Goal: Unclear

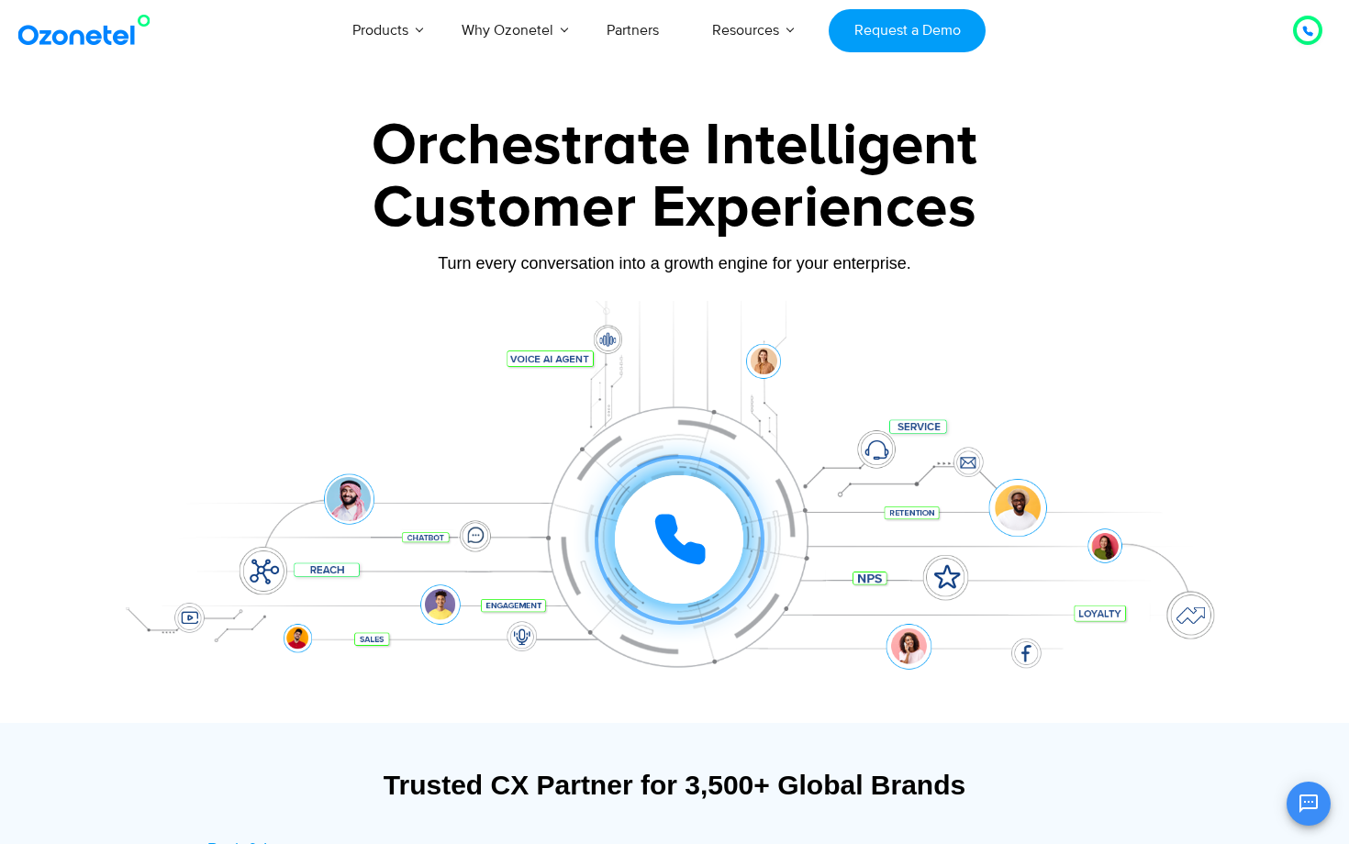
click at [687, 553] on icon at bounding box center [680, 539] width 46 height 46
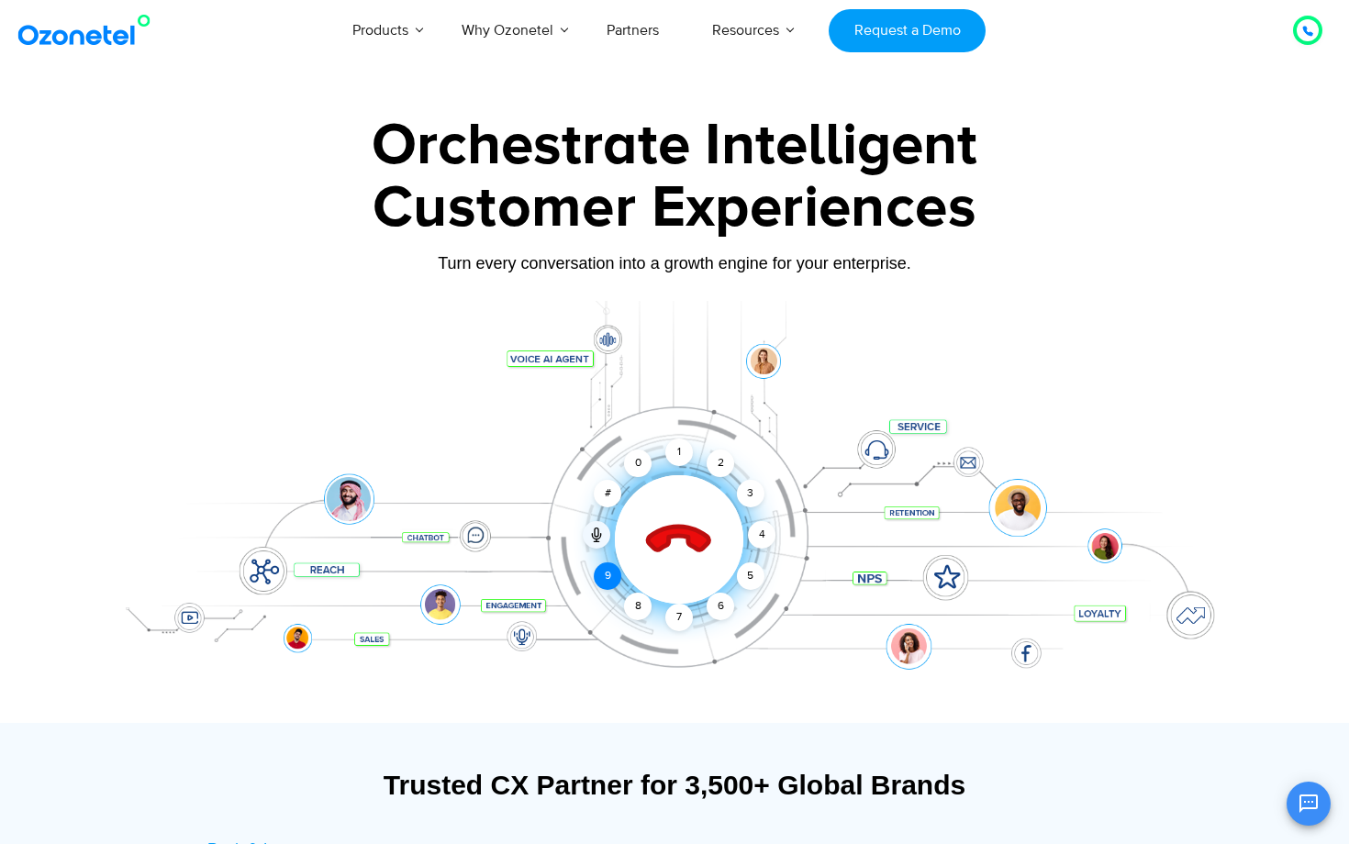
click at [597, 572] on div "9" at bounding box center [608, 576] width 28 height 28
click at [751, 582] on div "5" at bounding box center [751, 576] width 28 height 28
click at [755, 529] on div "4" at bounding box center [762, 535] width 28 height 28
click at [683, 543] on icon at bounding box center [679, 540] width 78 height 78
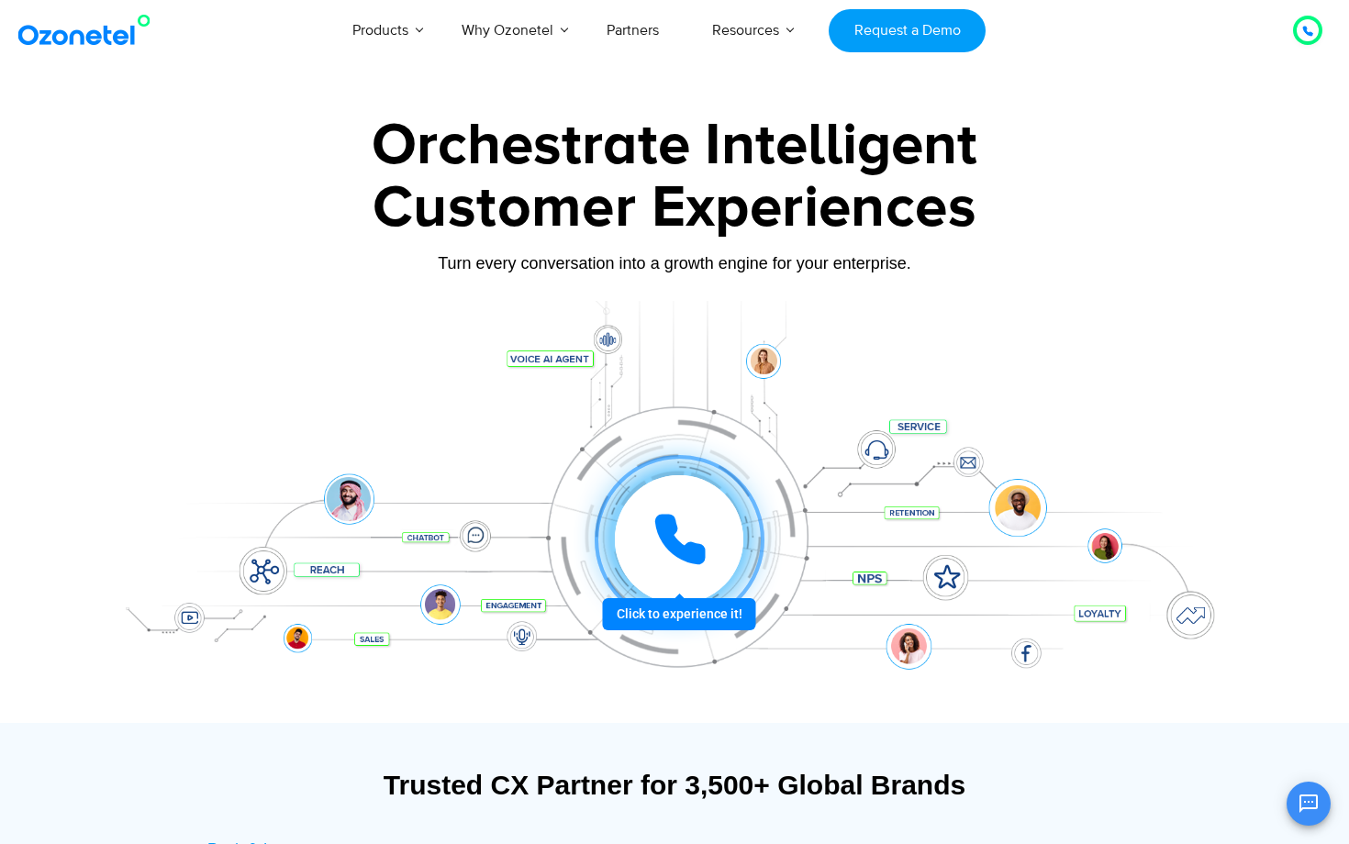
click at [685, 532] on icon at bounding box center [679, 539] width 55 height 55
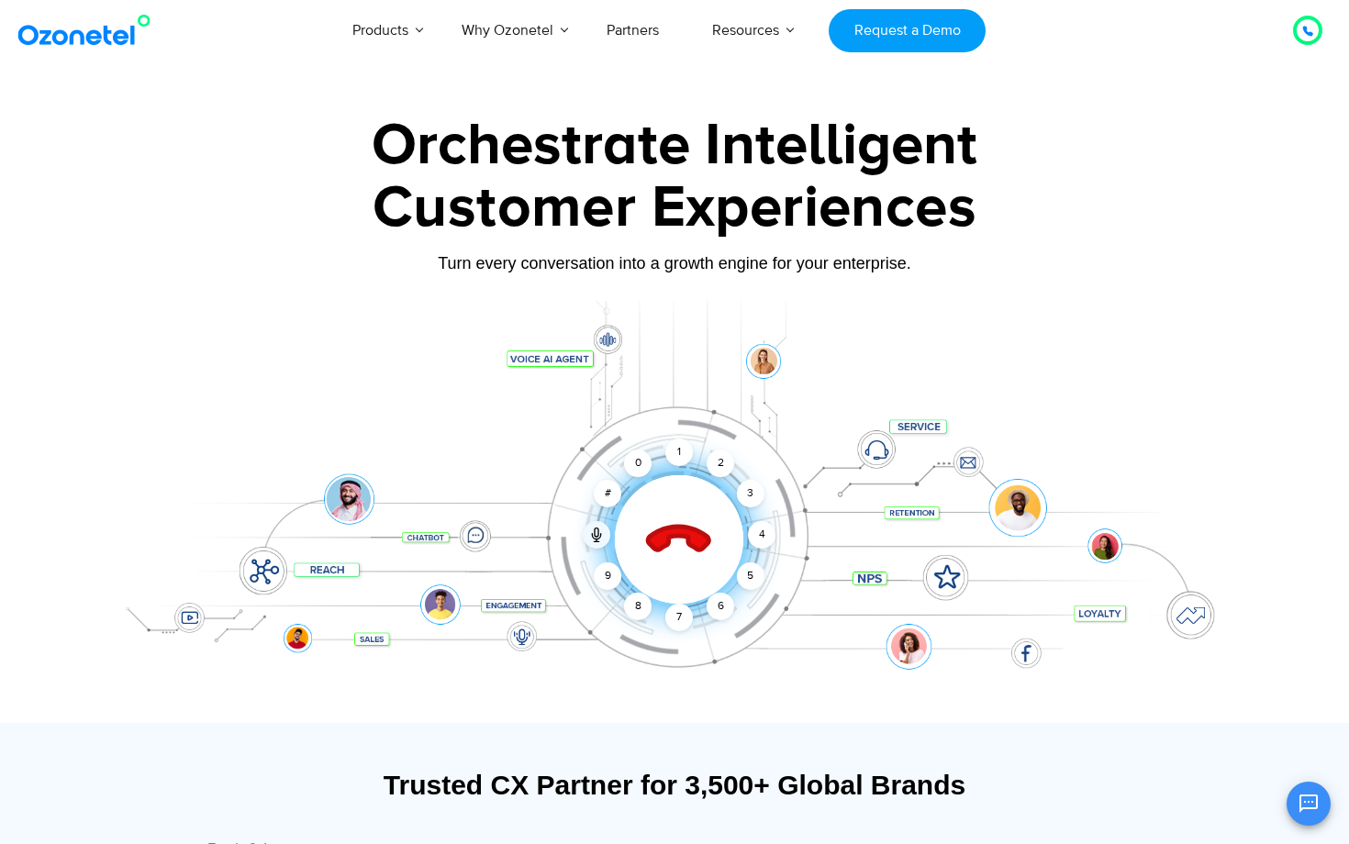
click at [677, 560] on icon at bounding box center [679, 540] width 78 height 78
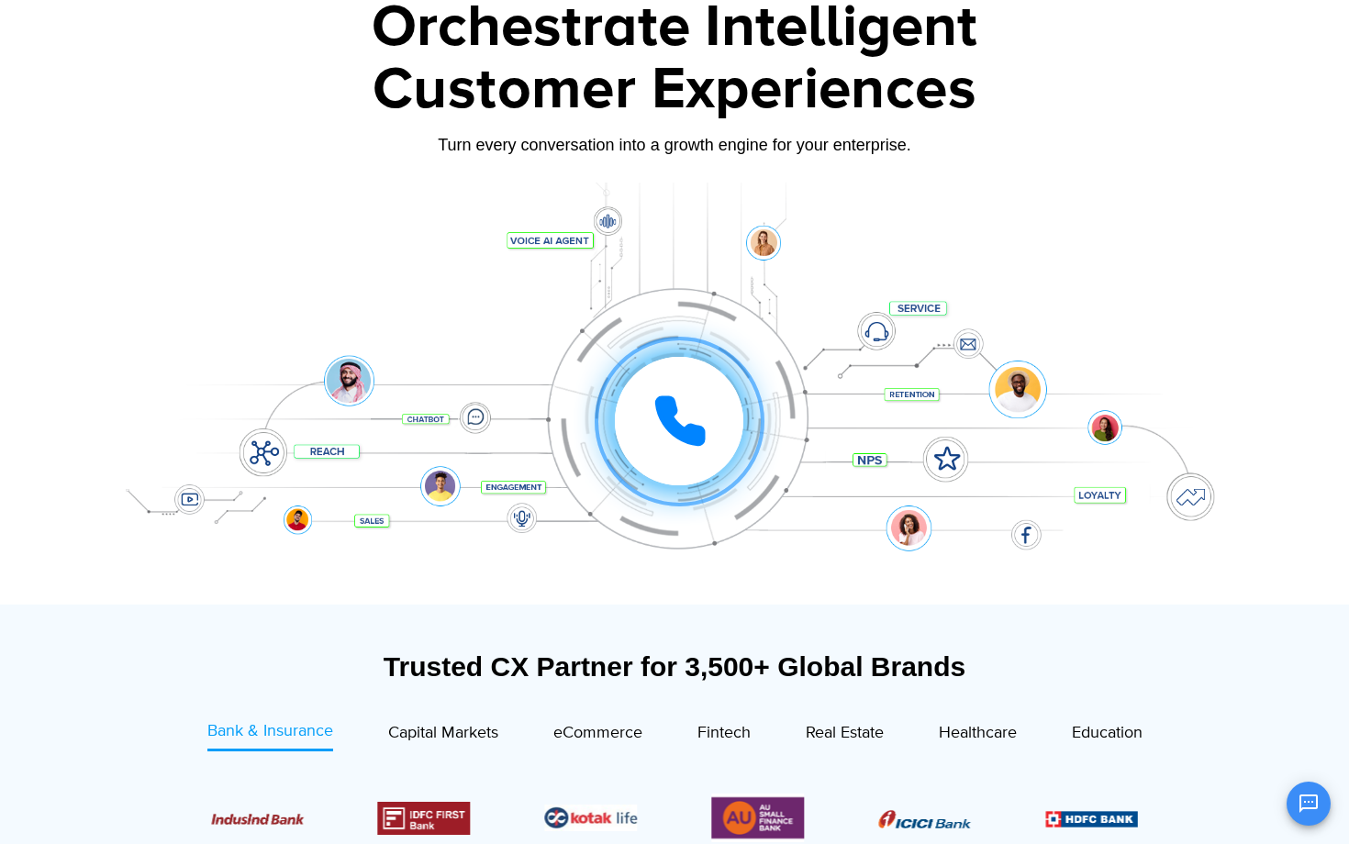
scroll to position [94, 0]
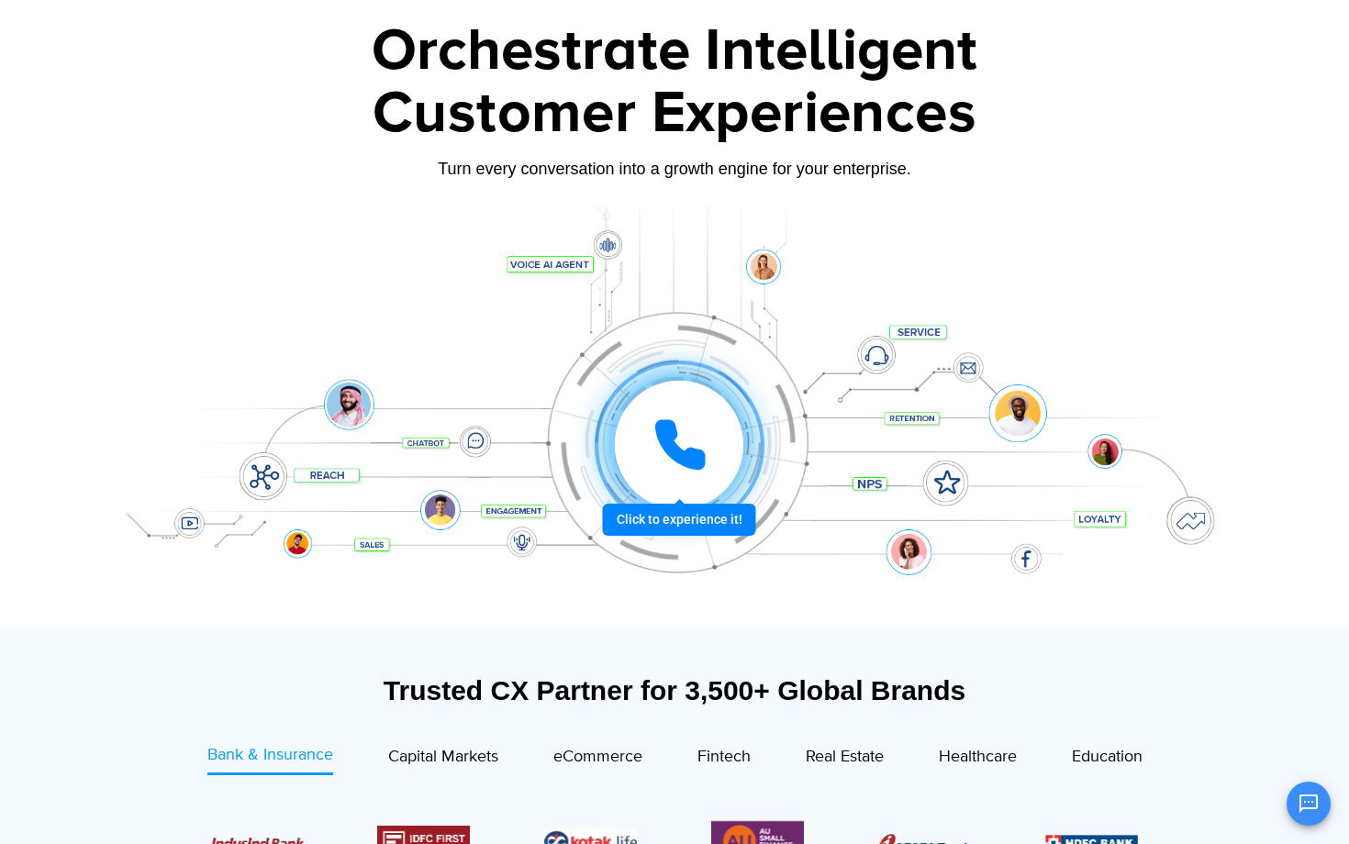
click at [661, 458] on icon at bounding box center [679, 444] width 55 height 55
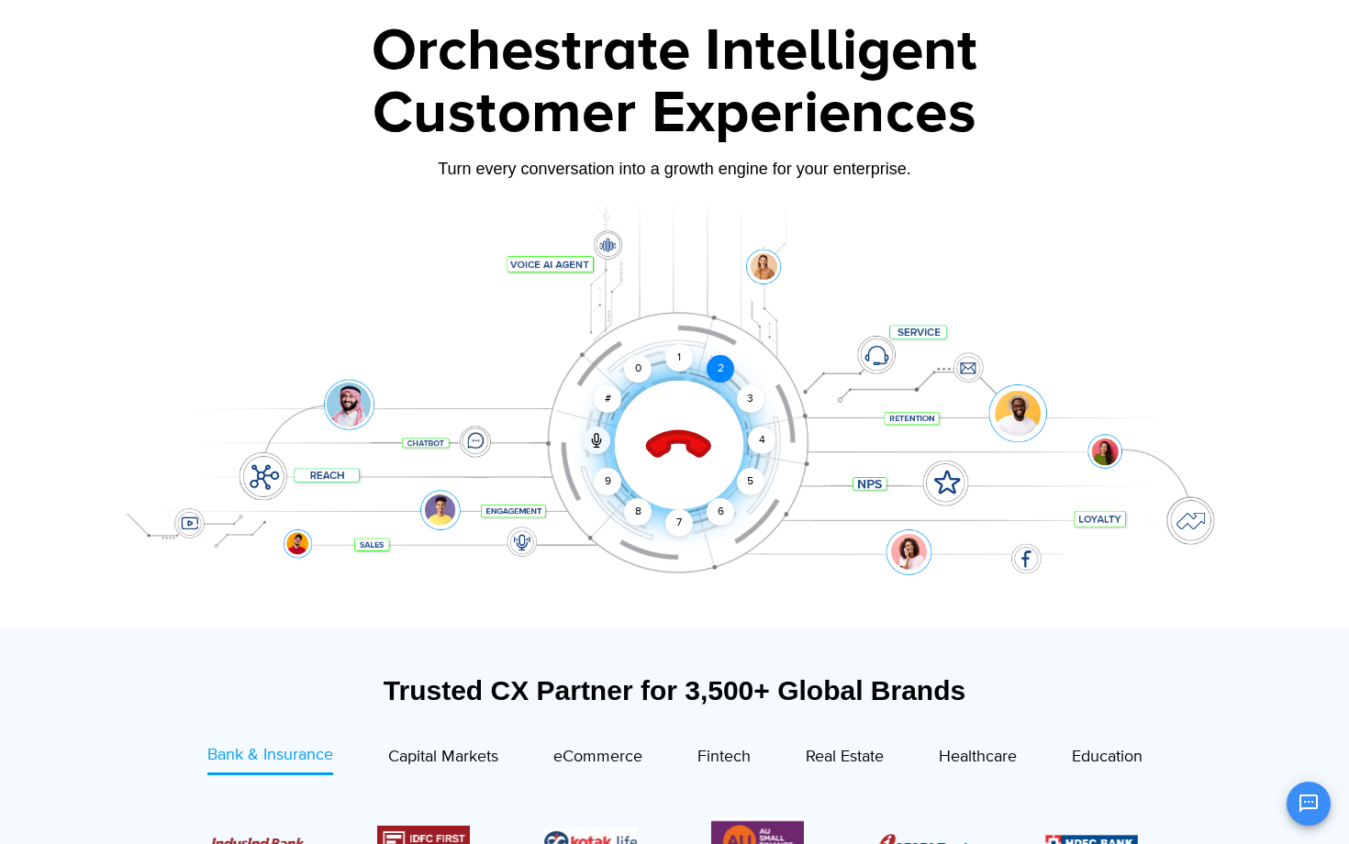
click at [726, 359] on div "2" at bounding box center [720, 369] width 28 height 28
click at [718, 366] on div "2" at bounding box center [720, 369] width 28 height 28
click at [722, 372] on div "2" at bounding box center [720, 369] width 28 height 28
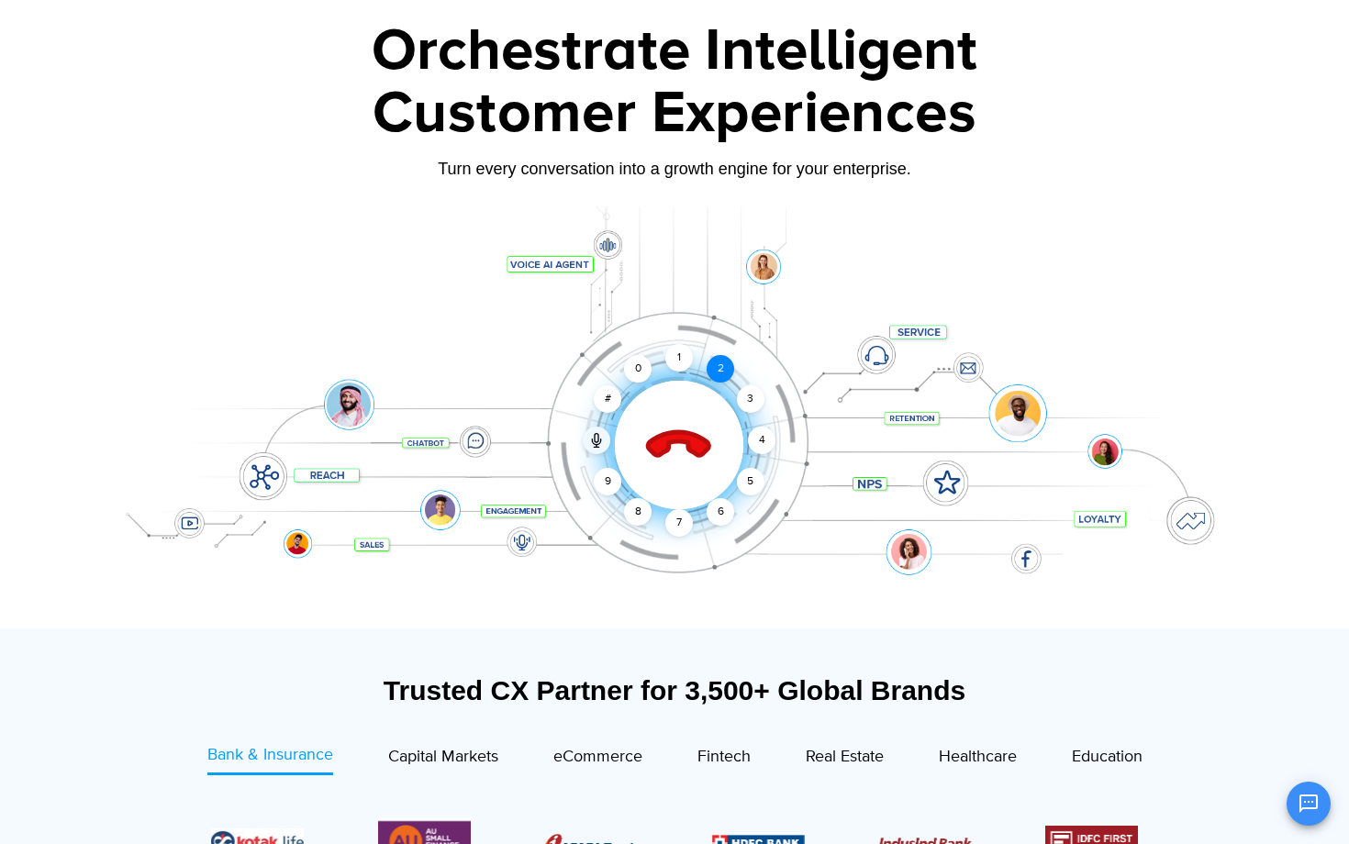
click at [723, 361] on div "2" at bounding box center [720, 369] width 28 height 28
click at [675, 358] on div "1" at bounding box center [679, 358] width 28 height 28
click at [686, 439] on icon at bounding box center [679, 446] width 64 height 64
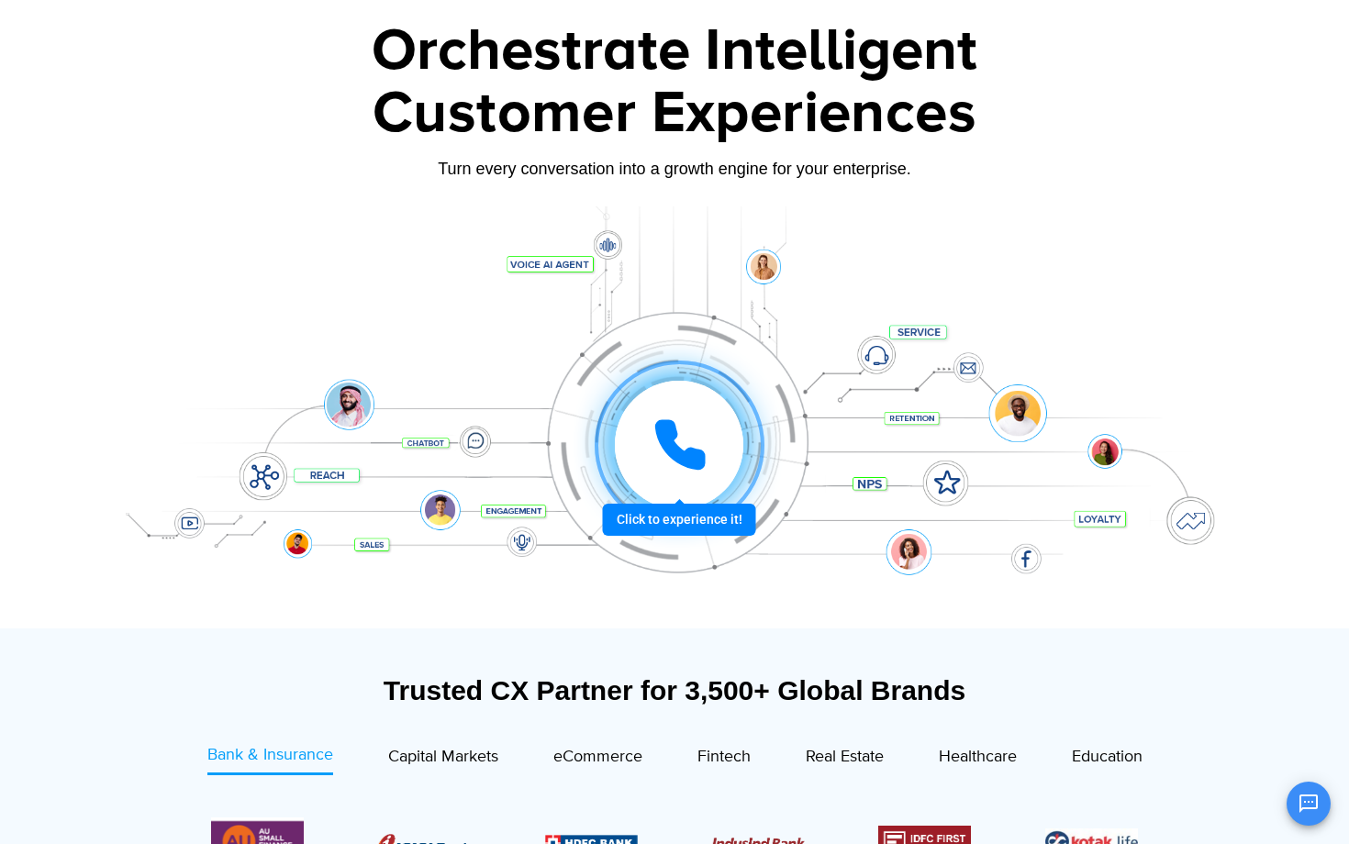
click at [699, 439] on icon at bounding box center [679, 444] width 55 height 55
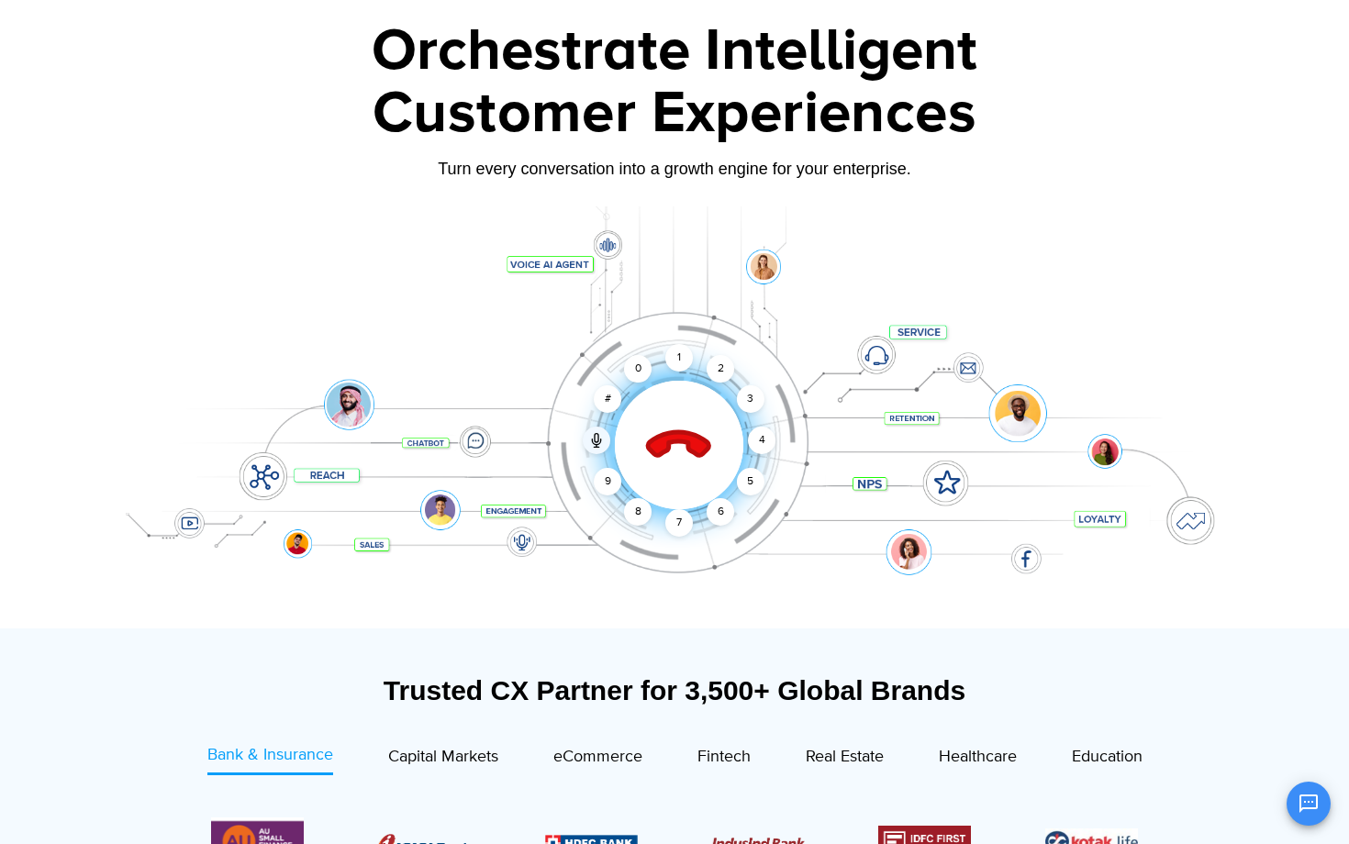
click at [679, 458] on icon at bounding box center [679, 445] width 78 height 78
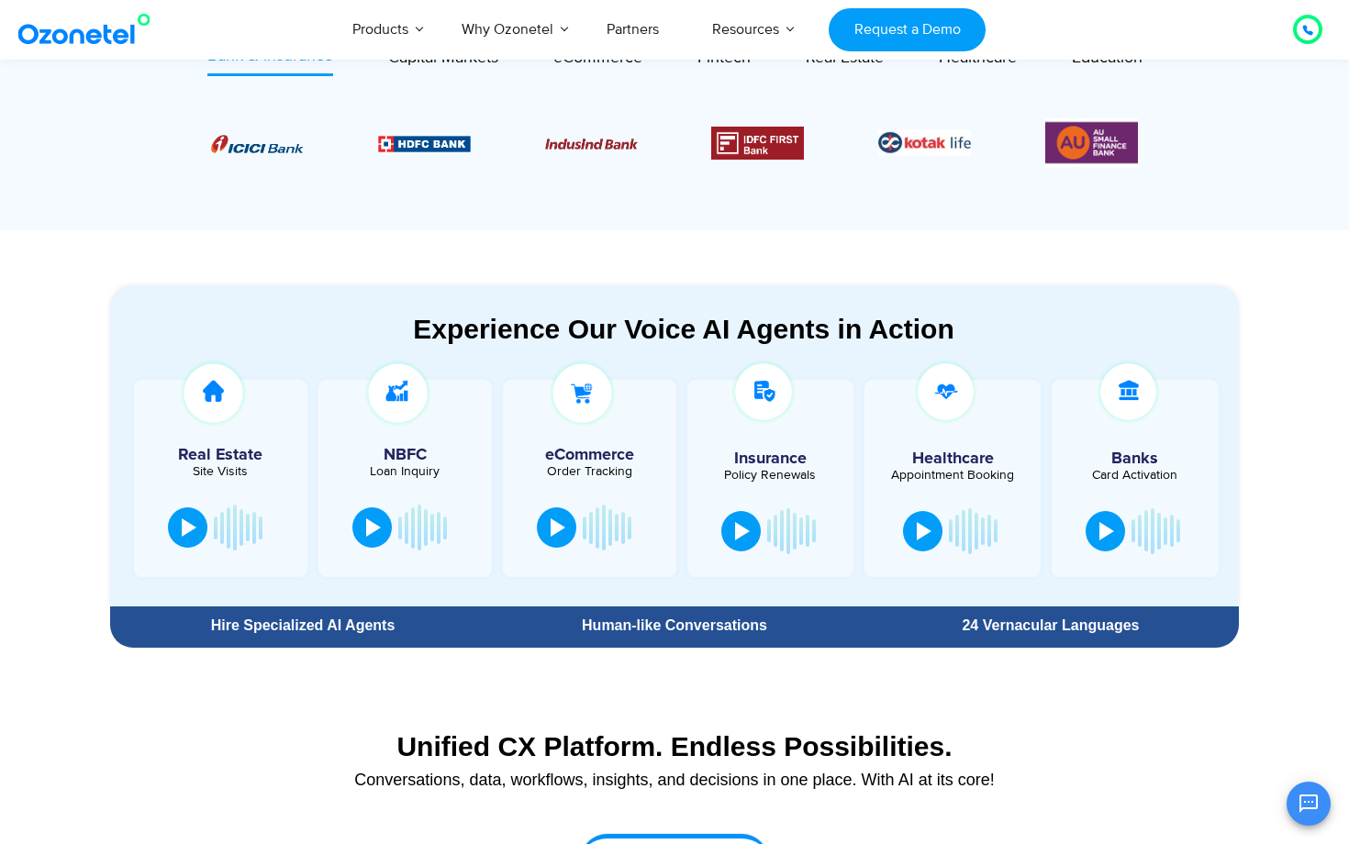
scroll to position [0, 0]
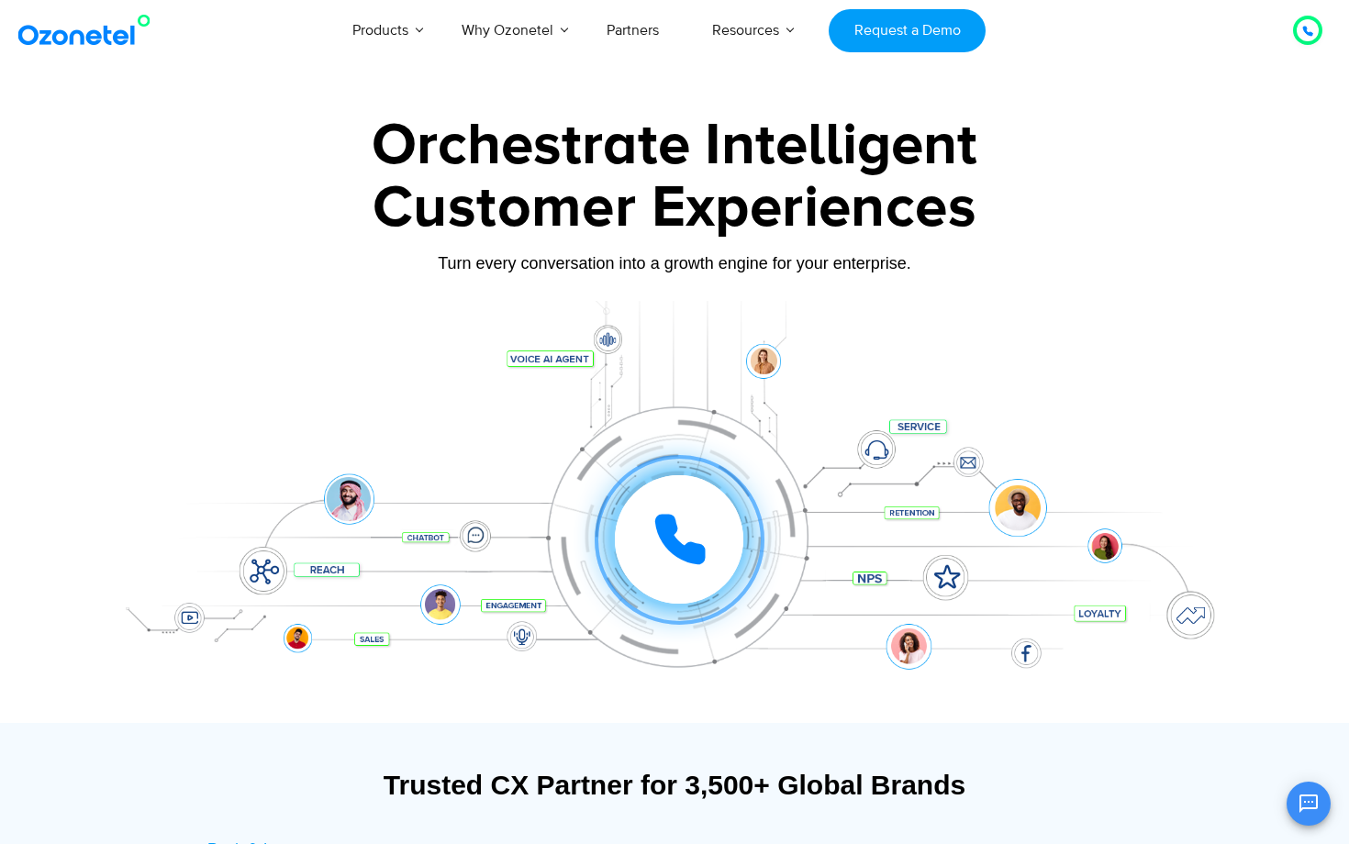
click at [872, 214] on div "Customer Experiences" at bounding box center [674, 208] width 1147 height 88
